Goal: Task Accomplishment & Management: Manage account settings

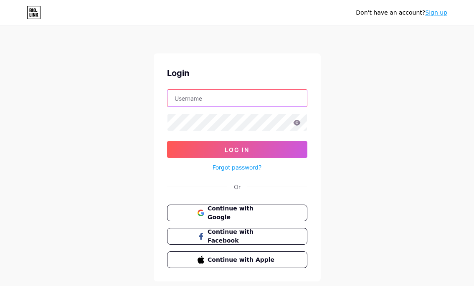
click at [220, 100] on input "text" at bounding box center [238, 98] width 140 height 17
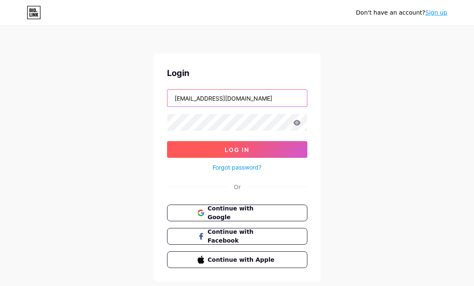
type input "[EMAIL_ADDRESS][DOMAIN_NAME]"
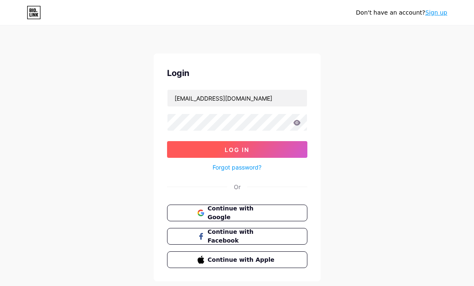
click at [227, 149] on span "Log In" at bounding box center [237, 149] width 25 height 7
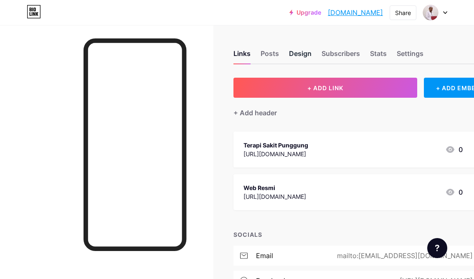
click at [308, 57] on div "Design" at bounding box center [300, 55] width 23 height 15
click at [276, 56] on div "Posts" at bounding box center [270, 55] width 18 height 15
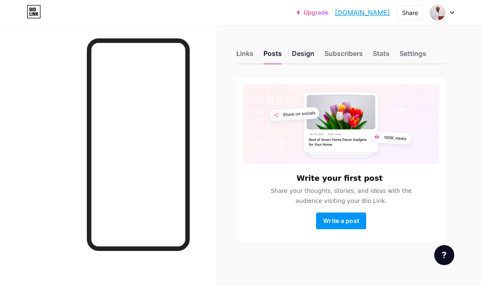
click at [302, 55] on div "Design" at bounding box center [303, 55] width 23 height 15
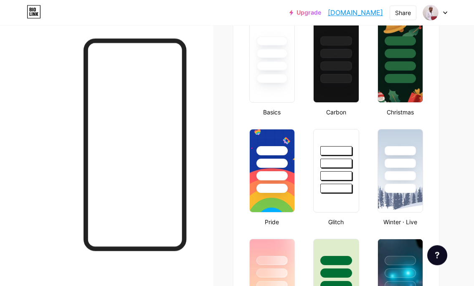
scroll to position [110, 0]
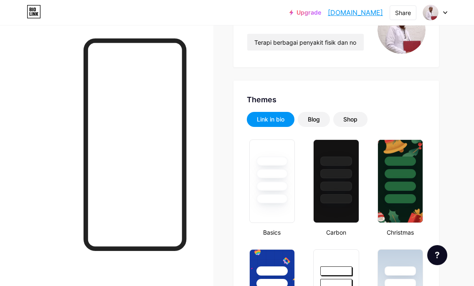
type input "#8000ff"
type input "#ffffff"
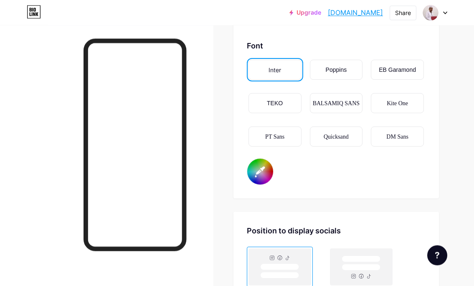
scroll to position [1636, 0]
